Goal: Book appointment/travel/reservation

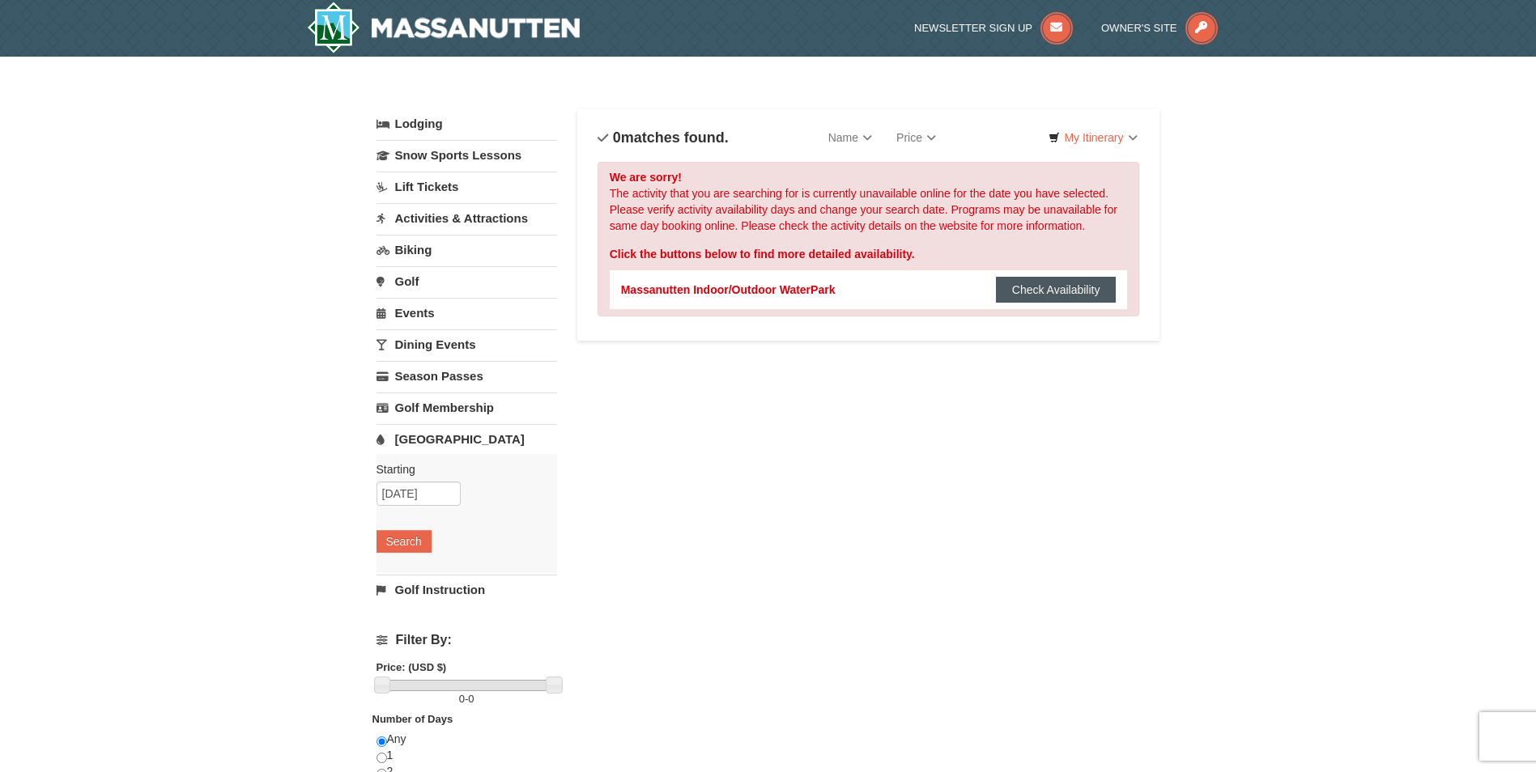
click at [1055, 301] on button "Check Availability" at bounding box center [1056, 290] width 121 height 26
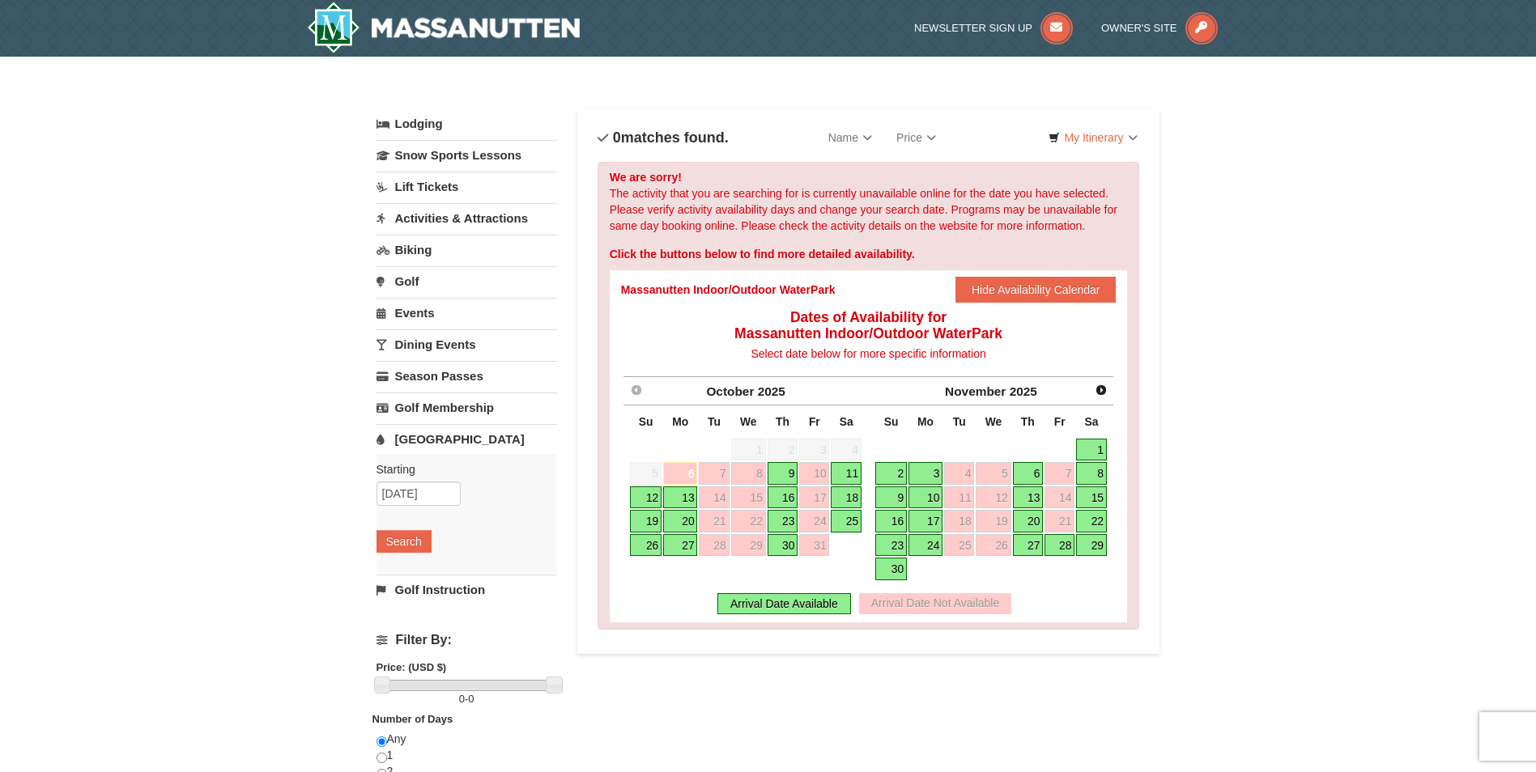
click at [849, 478] on link "11" at bounding box center [846, 473] width 31 height 23
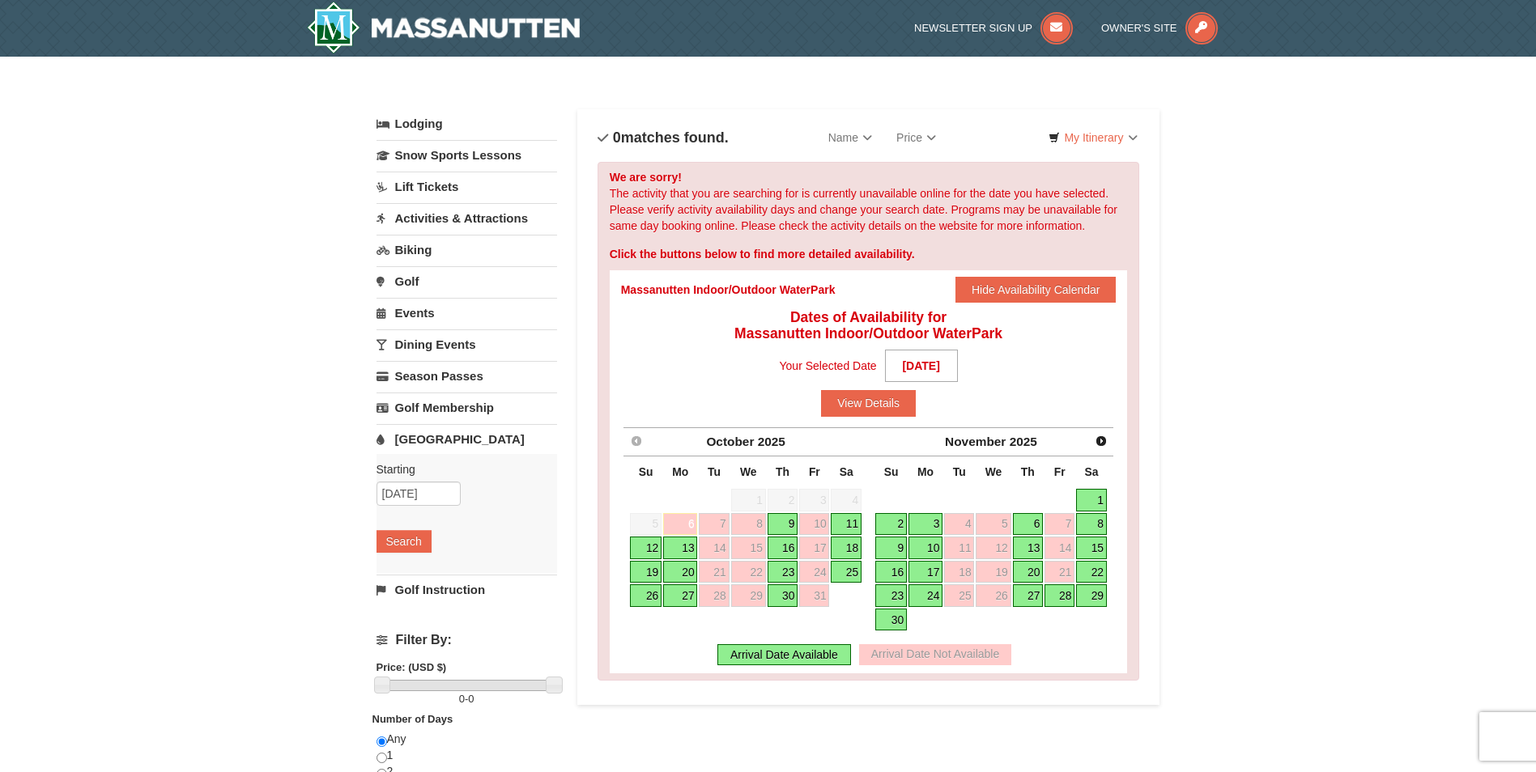
click at [851, 527] on link "11" at bounding box center [846, 524] width 31 height 23
click at [848, 511] on span "4" at bounding box center [846, 500] width 31 height 23
click at [885, 401] on button "View Details" at bounding box center [868, 403] width 95 height 26
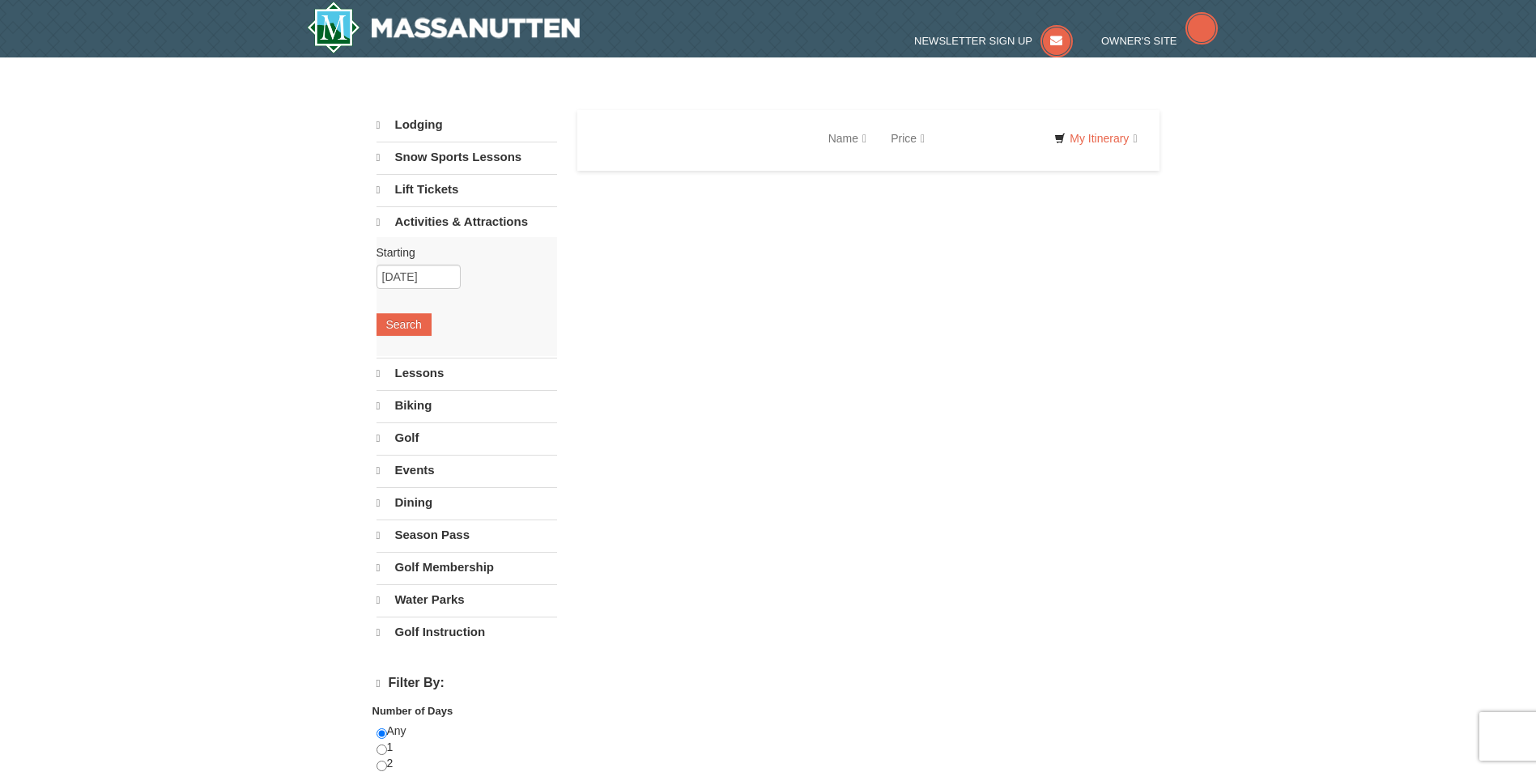
select select "10"
